Goal: Task Accomplishment & Management: Use online tool/utility

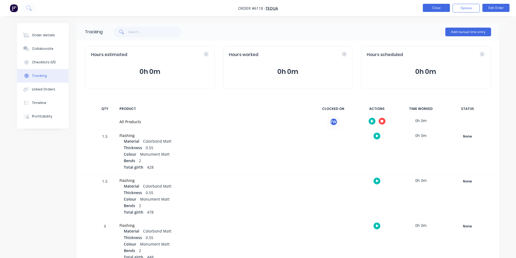
click at [439, 9] on button "Close" at bounding box center [436, 8] width 27 height 8
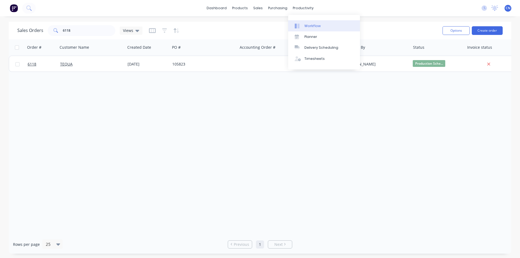
click at [316, 26] on div "Workflow" at bounding box center [313, 26] width 16 height 5
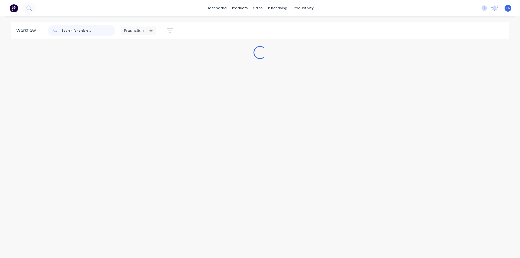
drag, startPoint x: 89, startPoint y: 33, endPoint x: 72, endPoint y: 40, distance: 18.1
click at [88, 32] on input "text" at bounding box center [89, 30] width 54 height 11
type input "6125"
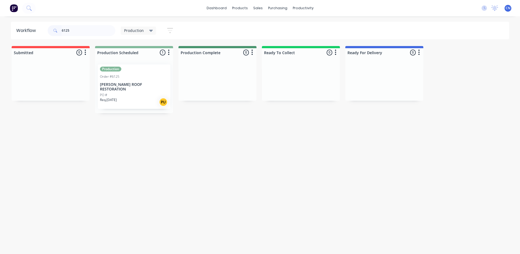
click at [136, 93] on div "PO #" at bounding box center [134, 95] width 68 height 5
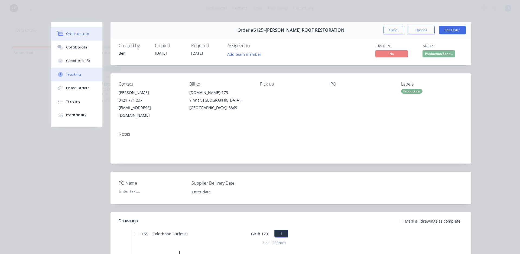
click at [73, 76] on div "Tracking" at bounding box center [73, 74] width 15 height 5
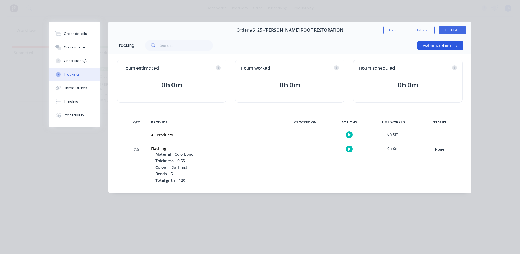
click at [441, 43] on button "Add manual time entry" at bounding box center [441, 45] width 46 height 9
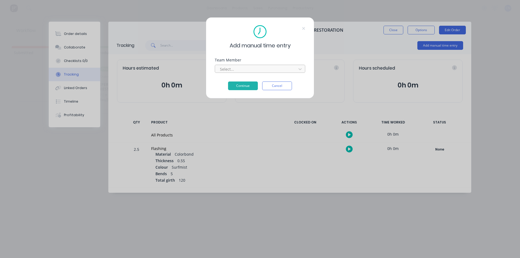
click at [250, 72] on div at bounding box center [257, 69] width 74 height 7
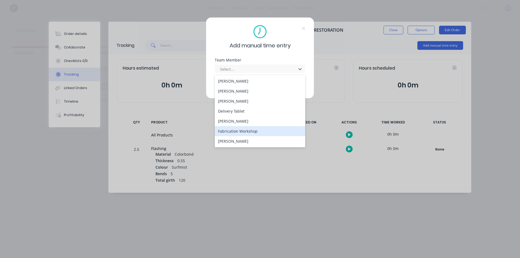
click at [242, 129] on div "Fabrication Workshop" at bounding box center [260, 131] width 91 height 10
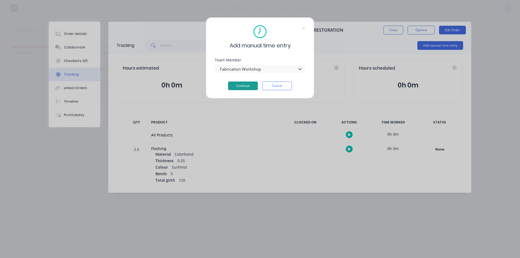
click at [245, 84] on button "Continue" at bounding box center [243, 86] width 30 height 9
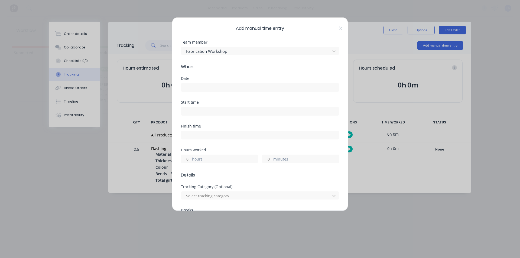
drag, startPoint x: 192, startPoint y: 83, endPoint x: 196, endPoint y: 86, distance: 4.5
click at [192, 83] on label at bounding box center [260, 87] width 158 height 9
click at [192, 83] on input at bounding box center [260, 87] width 158 height 8
click at [196, 86] on input at bounding box center [260, 87] width 158 height 8
click at [199, 92] on div "Required." at bounding box center [260, 94] width 158 height 4
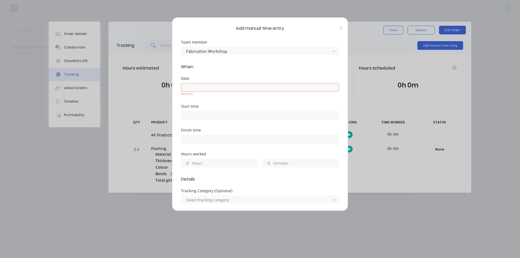
click at [200, 86] on input at bounding box center [260, 87] width 158 height 8
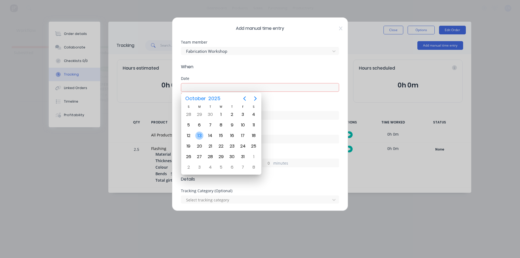
click at [199, 136] on div "13" at bounding box center [199, 136] width 8 height 8
type input "[DATE]"
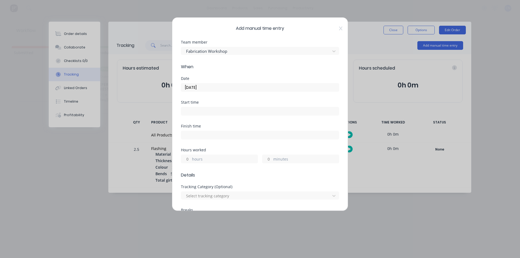
click at [196, 109] on input at bounding box center [260, 111] width 158 height 8
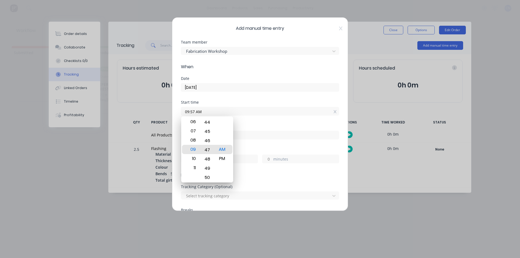
drag, startPoint x: 209, startPoint y: 140, endPoint x: 209, endPoint y: 253, distance: 113.0
click at [209, 226] on body "dashboard products sales purchasing productivity dashboard products Product Cat…" at bounding box center [260, 113] width 520 height 226
type input "09:45 AM"
click at [275, 115] on input "09:45 AM" at bounding box center [260, 111] width 158 height 8
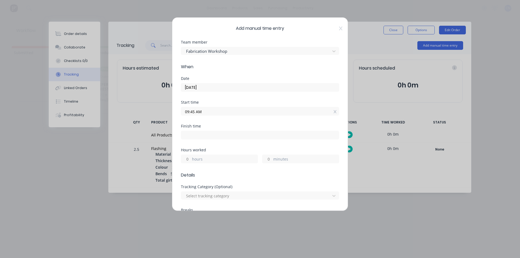
click at [201, 134] on input at bounding box center [260, 135] width 158 height 8
type input "09:57 AM"
type input "0"
type input "12"
click at [273, 120] on div "Start time 09:45 AM" at bounding box center [260, 113] width 158 height 24
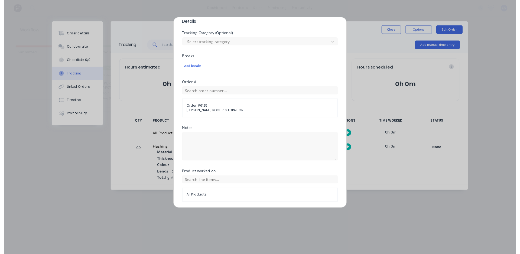
scroll to position [173, 0]
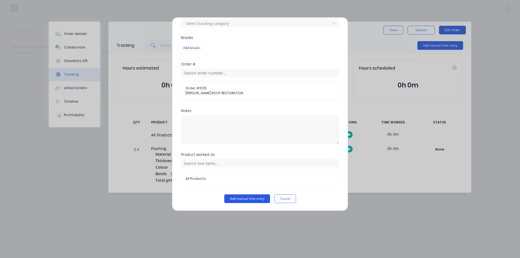
click at [250, 198] on button "Add manual time entry" at bounding box center [247, 199] width 46 height 9
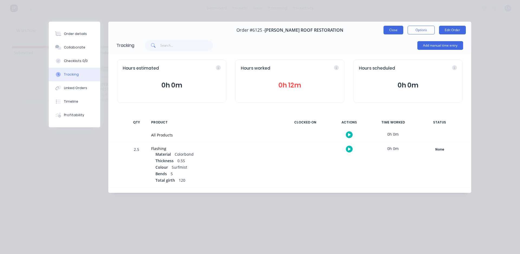
click at [399, 28] on button "Close" at bounding box center [394, 30] width 20 height 9
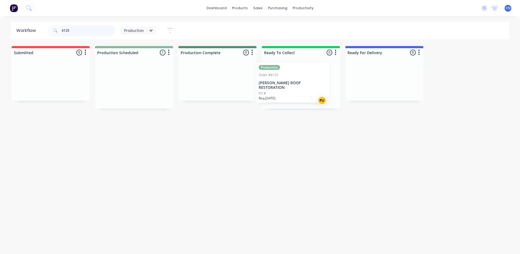
drag, startPoint x: 135, startPoint y: 90, endPoint x: 298, endPoint y: 88, distance: 163.5
click at [298, 88] on div "Submitted 0 Summaries Total order value Invoiced to date To be invoiced Product…" at bounding box center [408, 77] width 825 height 63
drag, startPoint x: 74, startPoint y: 32, endPoint x: 37, endPoint y: 34, distance: 37.7
click at [37, 34] on header "Workflow 6125 Production Save new view None edit Production (Default) edit Comp…" at bounding box center [260, 31] width 499 height 18
type input "6118"
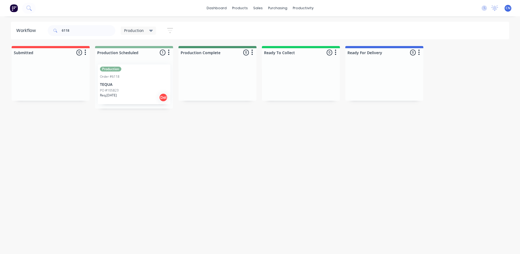
click at [133, 99] on div "Req. [DATE] Del" at bounding box center [134, 97] width 68 height 9
